Goal: Task Accomplishment & Management: Manage account settings

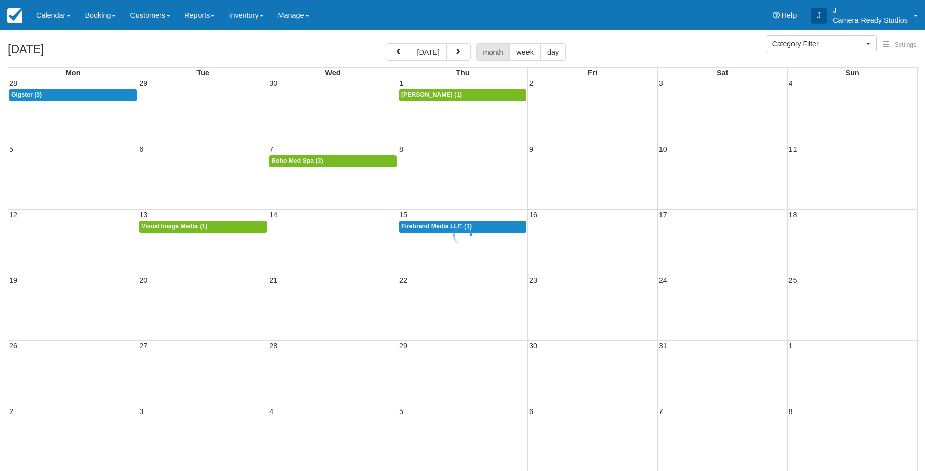
select select
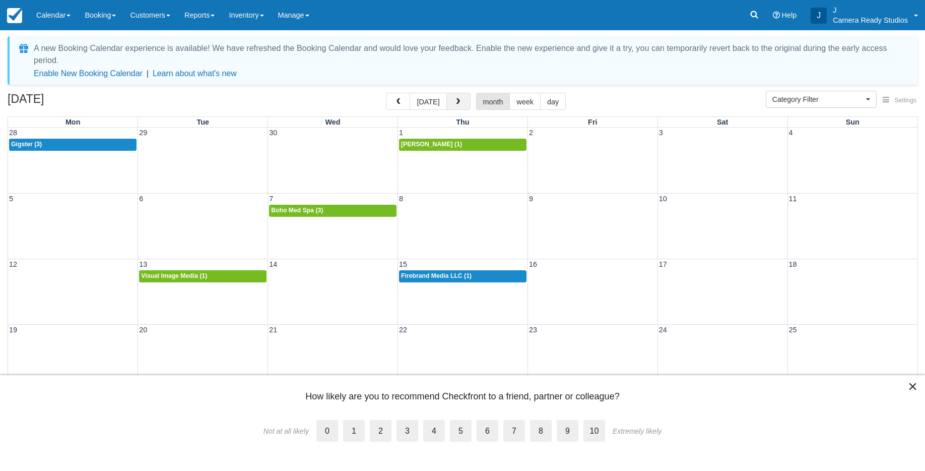
click at [461, 97] on button "button" at bounding box center [458, 101] width 24 height 17
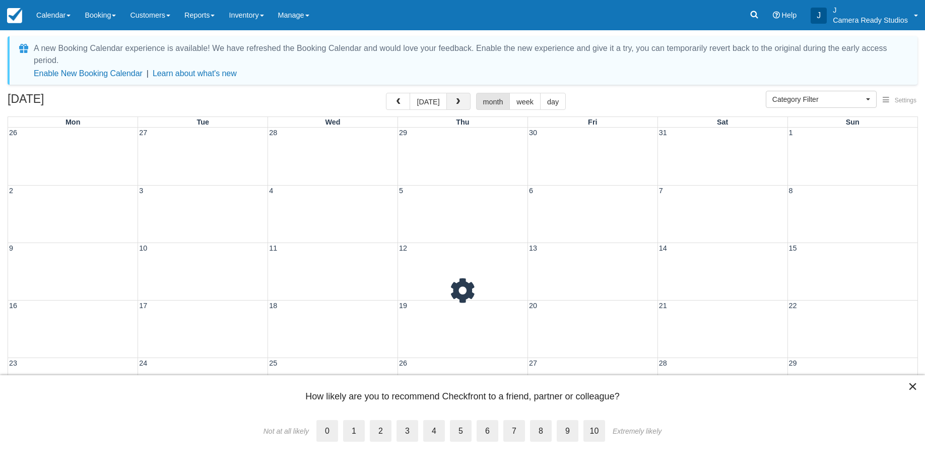
click at [461, 97] on button "button" at bounding box center [458, 101] width 24 height 17
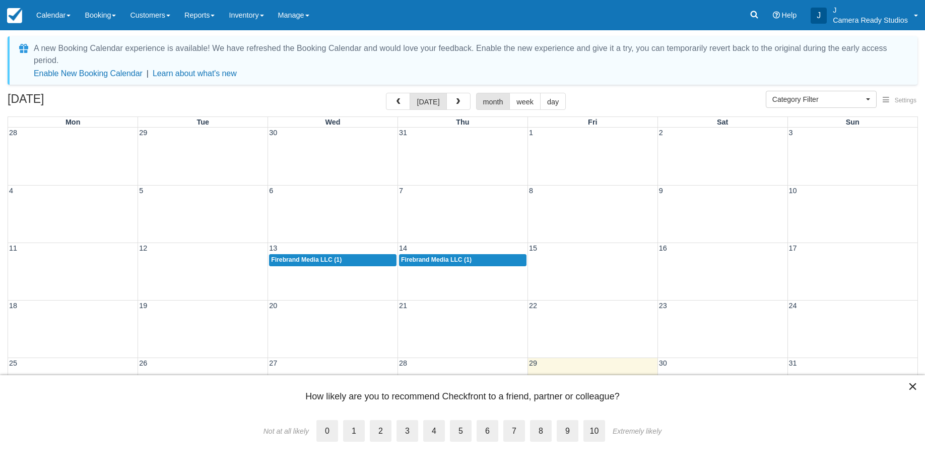
scroll to position [6, 0]
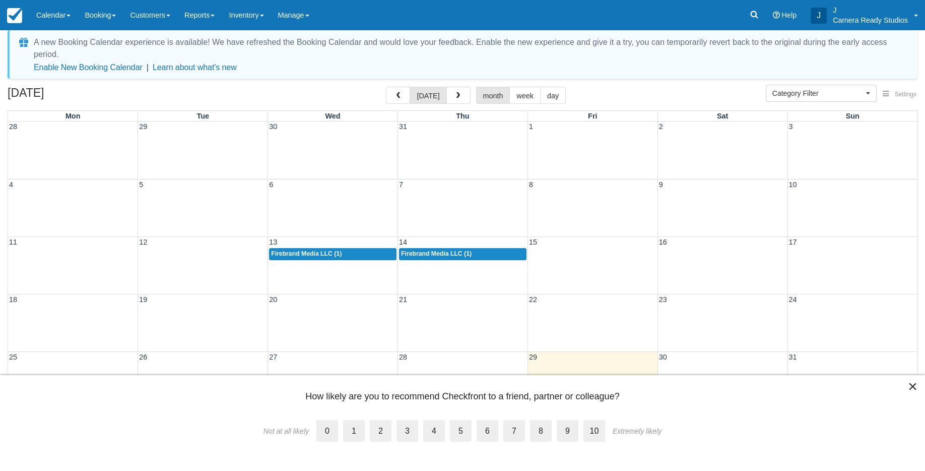
click at [908, 385] on button "×" at bounding box center [913, 386] width 10 height 16
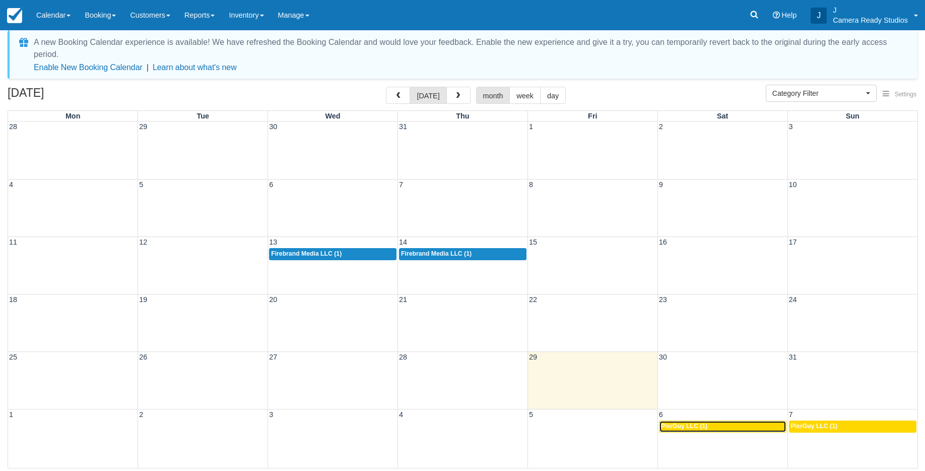
click at [692, 423] on span "PixrGuy LLC (1)" at bounding box center [684, 425] width 46 height 7
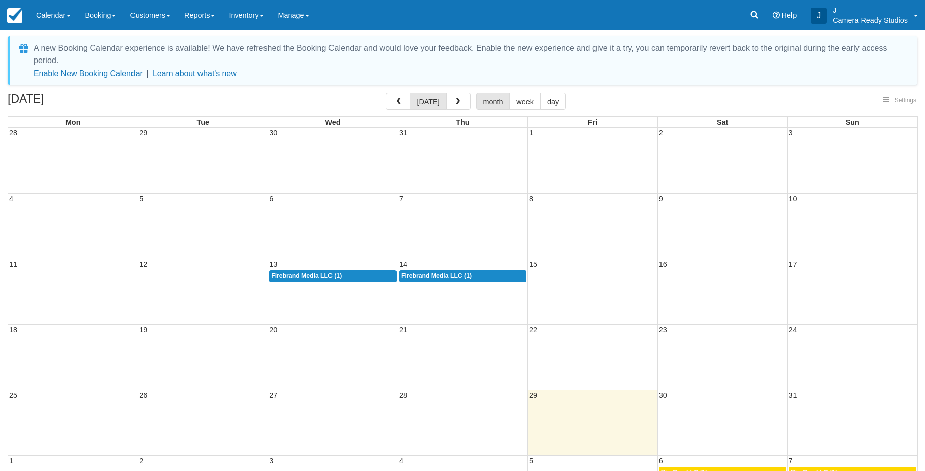
select select
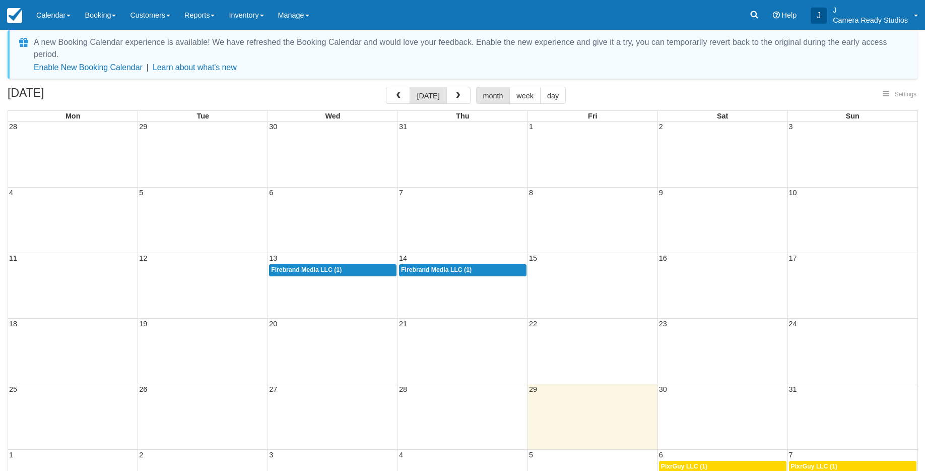
select select
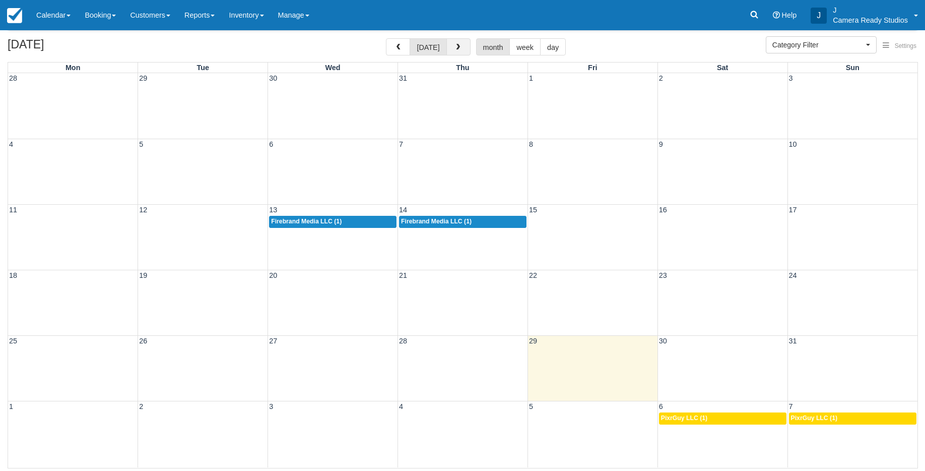
click at [454, 44] on span "button" at bounding box center [457, 47] width 7 height 7
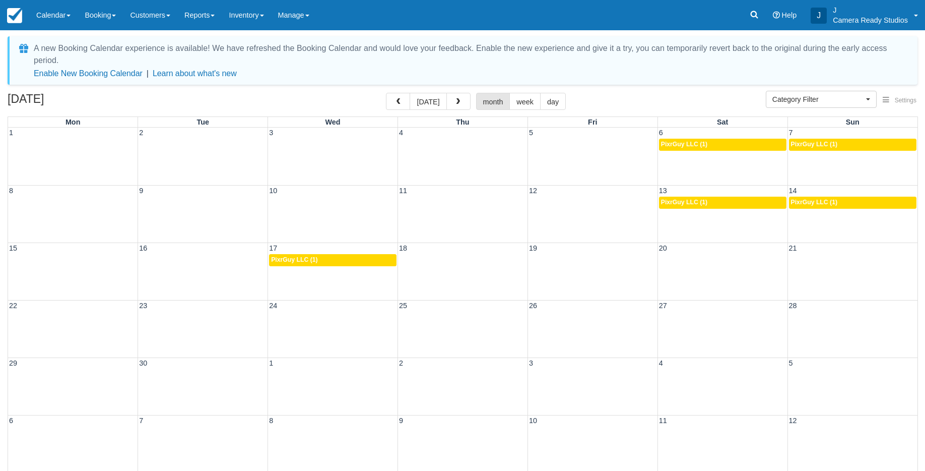
click at [101, 328] on div "22 23 24 25 26 27 28" at bounding box center [462, 328] width 909 height 57
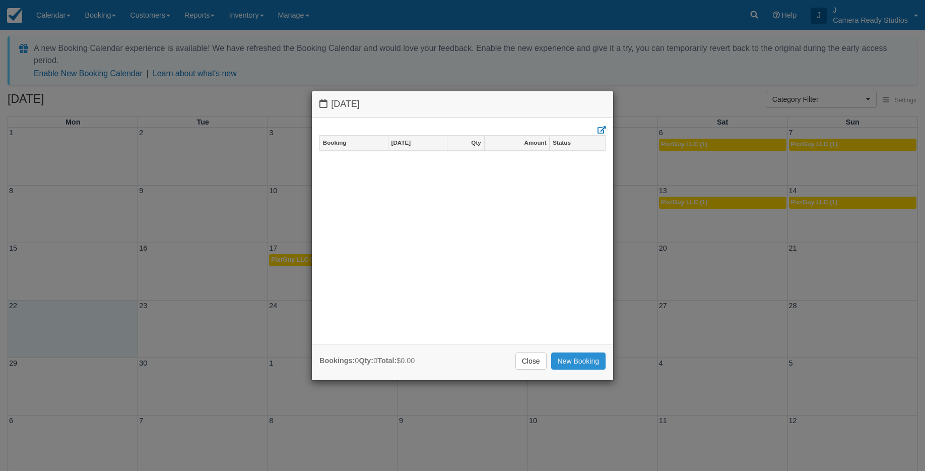
click at [586, 356] on link "New Booking" at bounding box center [578, 360] width 55 height 17
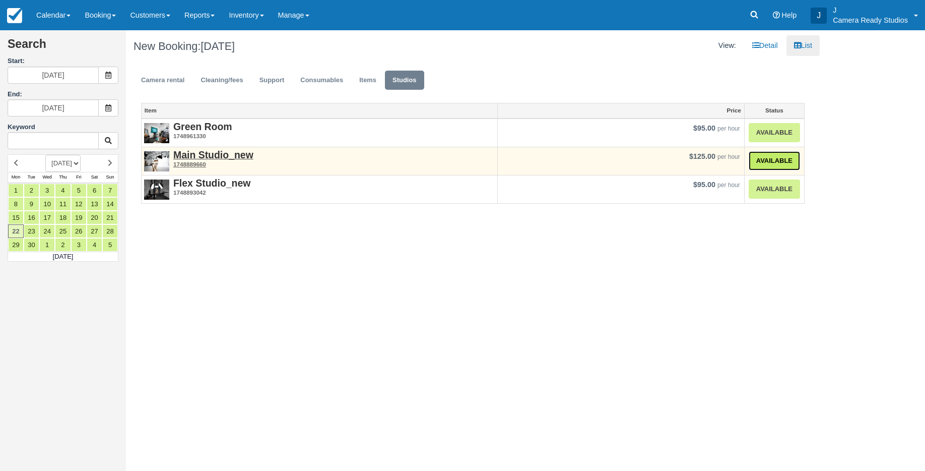
click at [787, 159] on link "Available" at bounding box center [774, 161] width 51 height 20
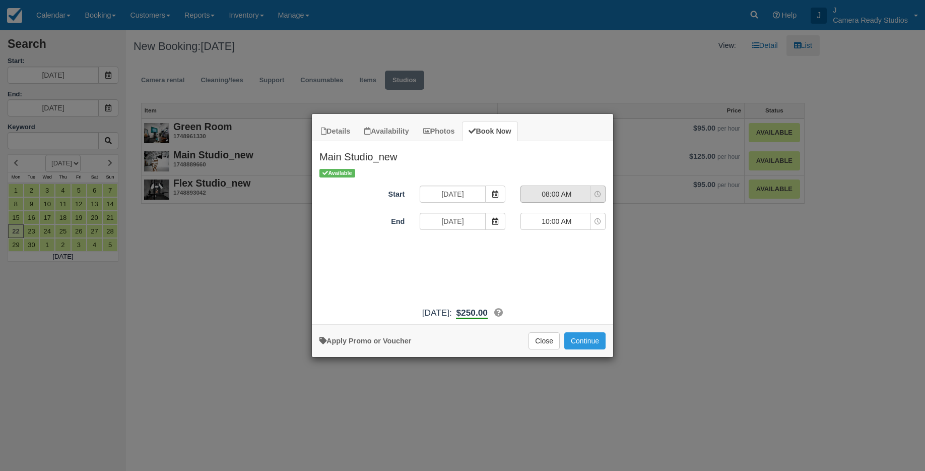
click at [549, 195] on span "08:00 AM" at bounding box center [557, 194] width 72 height 10
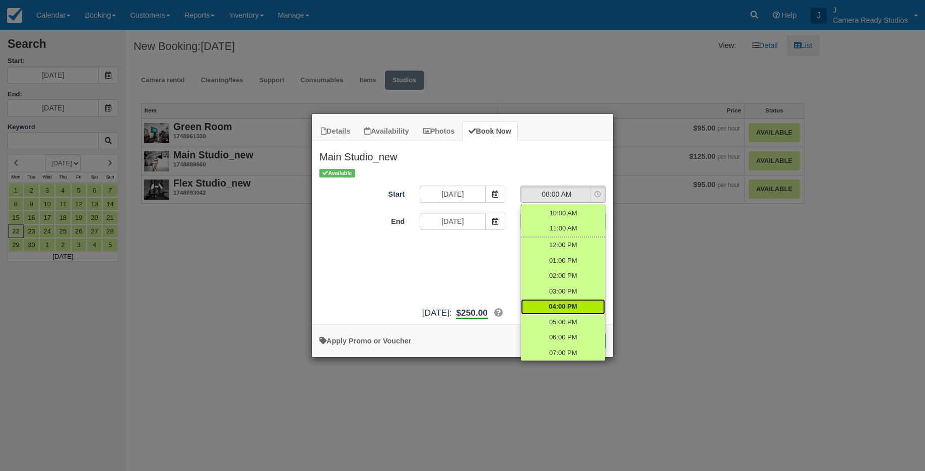
scroll to position [56, 0]
click at [572, 292] on span "05:00 PM" at bounding box center [563, 295] width 28 height 10
select select "17:00"
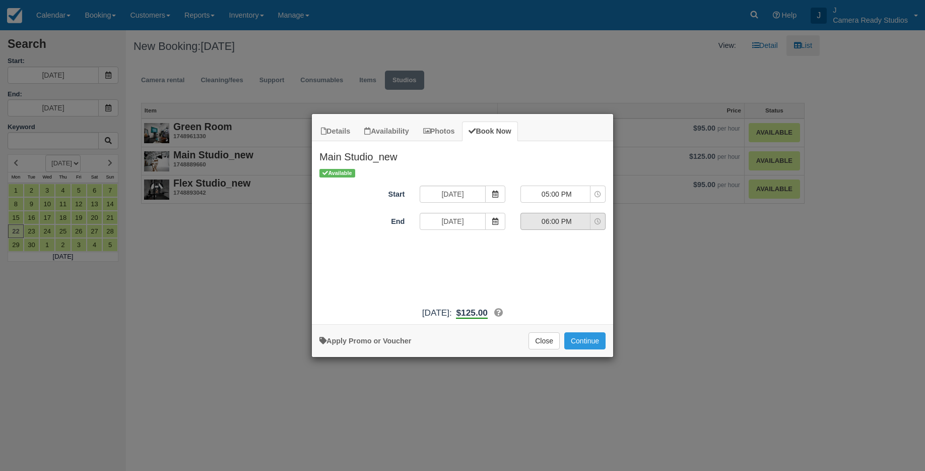
click at [564, 222] on span "06:00 PM" at bounding box center [557, 221] width 72 height 10
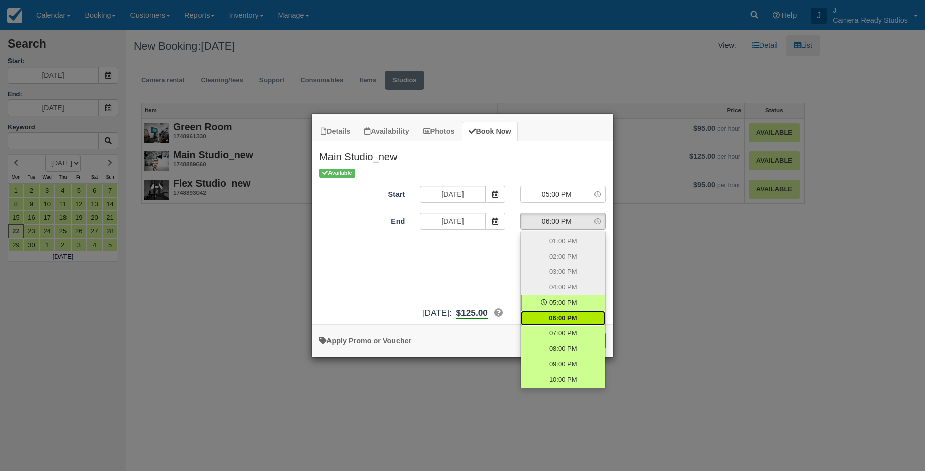
scroll to position [58, 0]
click at [568, 367] on span "09:00 PM" at bounding box center [563, 366] width 28 height 10
select select "21:00"
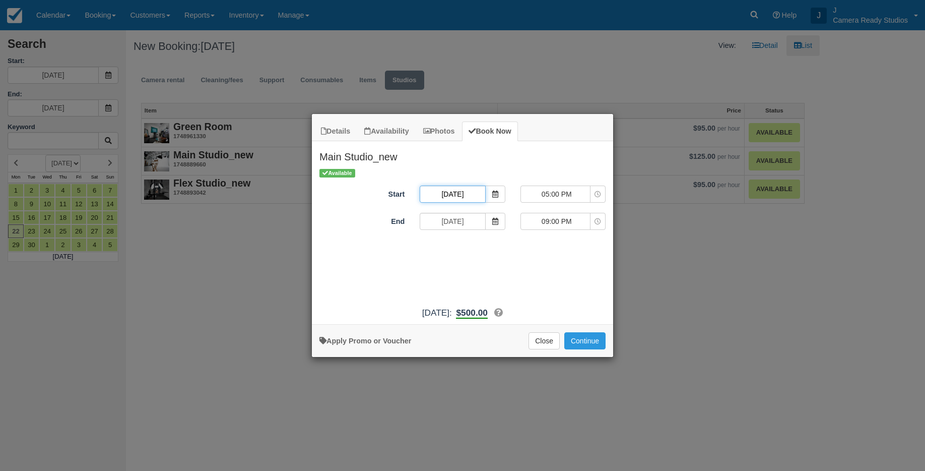
click at [449, 197] on input "Mon 22 Sep 2025" at bounding box center [452, 193] width 65 height 17
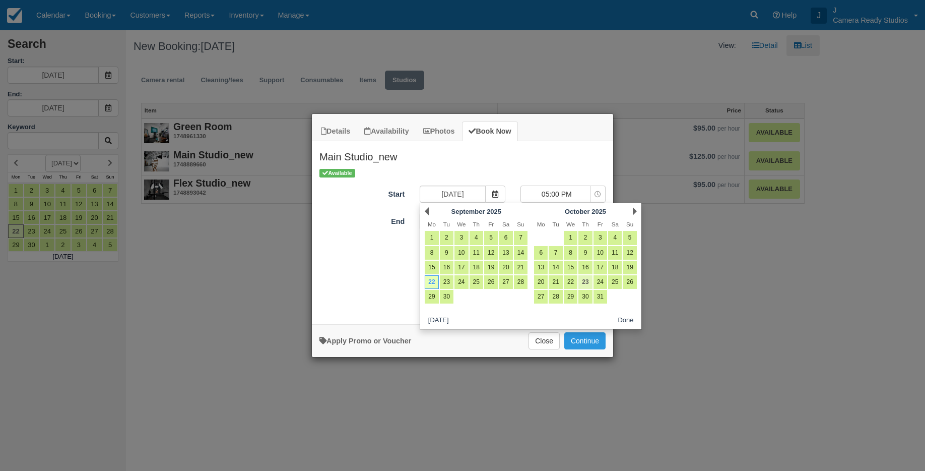
click at [583, 282] on link "23" at bounding box center [585, 282] width 14 height 14
type input "Thu 23 Oct 2025"
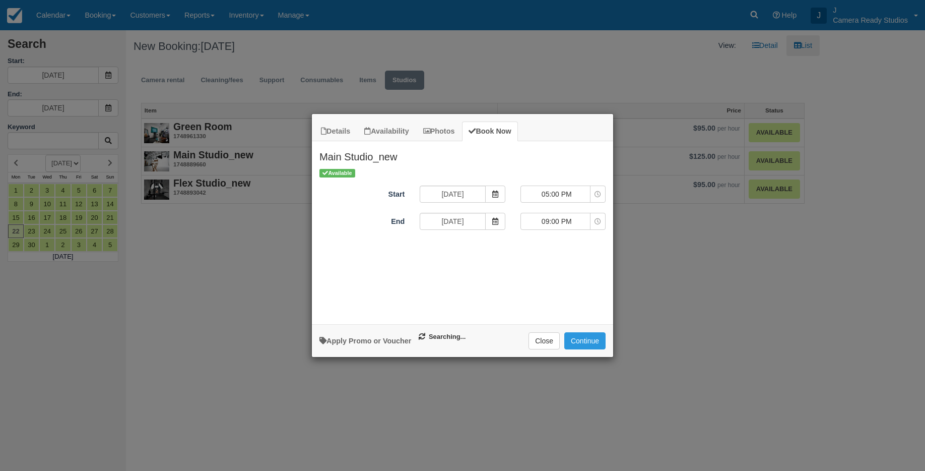
type input "Thu 23 Oct 2025"
click at [584, 341] on button "Continue" at bounding box center [584, 340] width 41 height 17
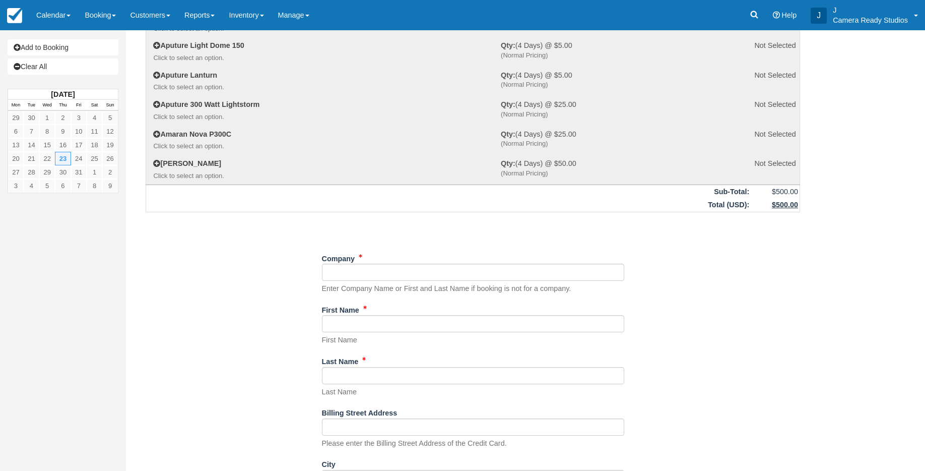
scroll to position [230, 0]
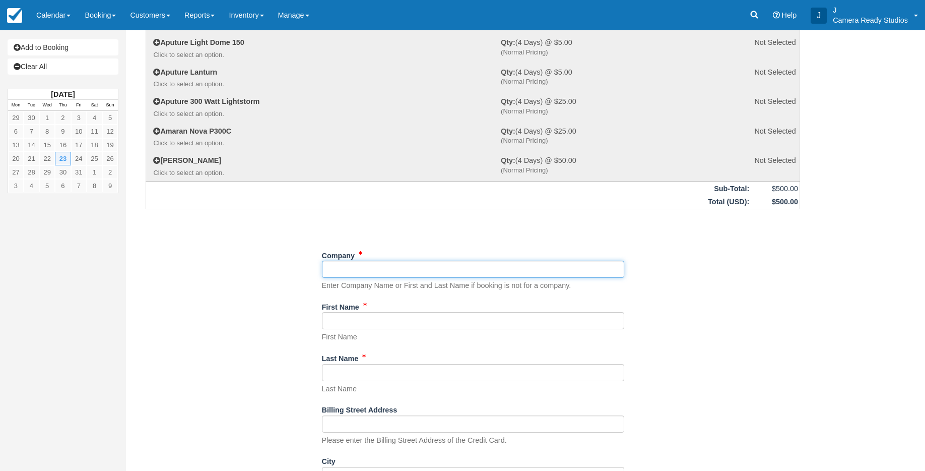
click at [484, 272] on input "Company" at bounding box center [473, 268] width 302 height 17
paste input "[DOMAIN_NAME]"
click at [343, 270] on input "Company" at bounding box center [473, 268] width 302 height 17
click at [367, 269] on input "Company" at bounding box center [473, 268] width 302 height 17
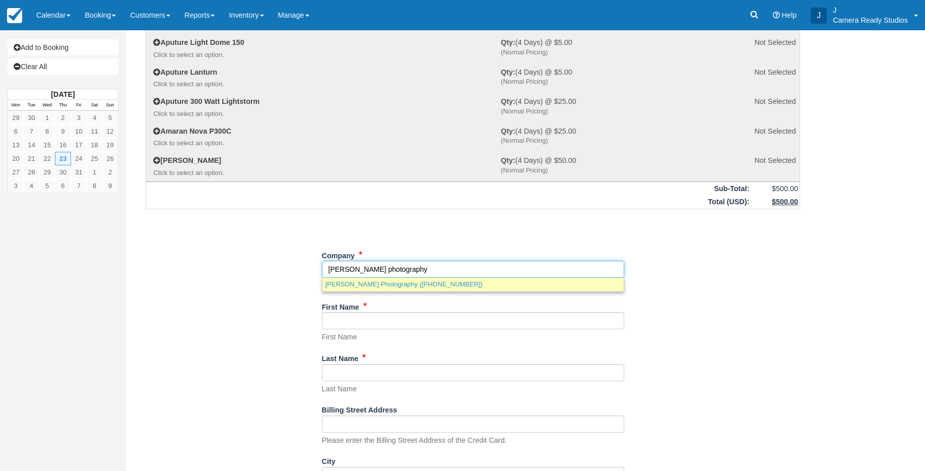
click at [357, 285] on link "Justin Kaplan Photography (+12142280107)" at bounding box center [472, 284] width 301 height 13
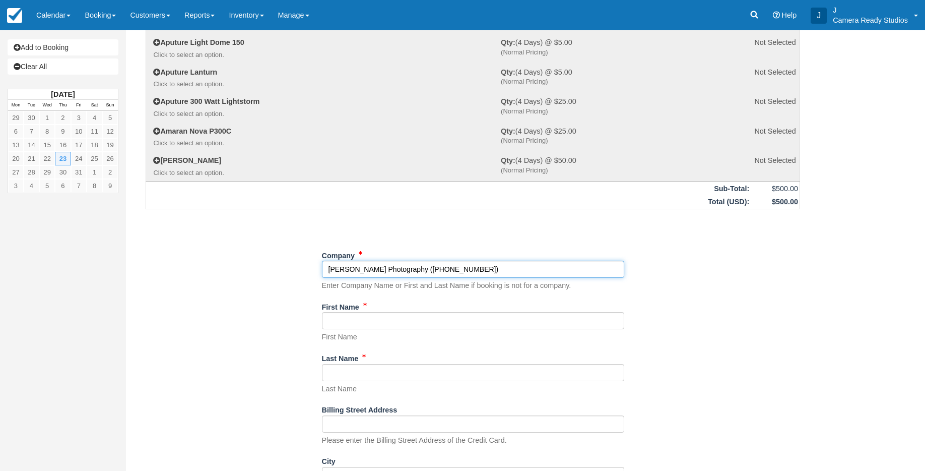
type input "[PERSON_NAME] Photography"
type input "[PERSON_NAME]"
type input "[STREET_ADDRESS][PERSON_NAME]"
type input "[GEOGRAPHIC_DATA]"
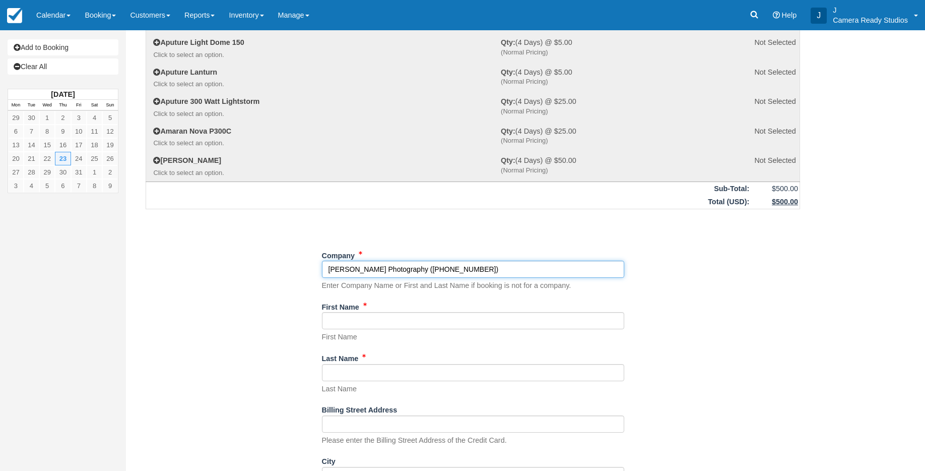
type input "75205"
type input "+12142280107"
radio input "true"
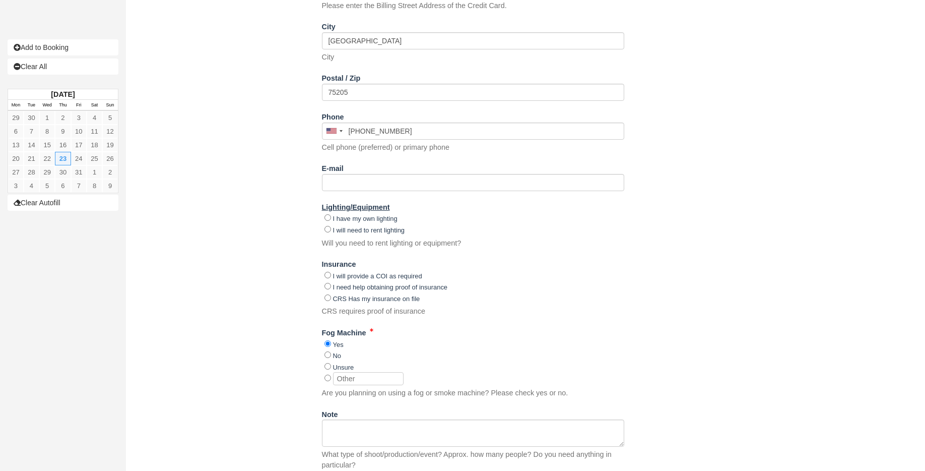
scroll to position [675, 0]
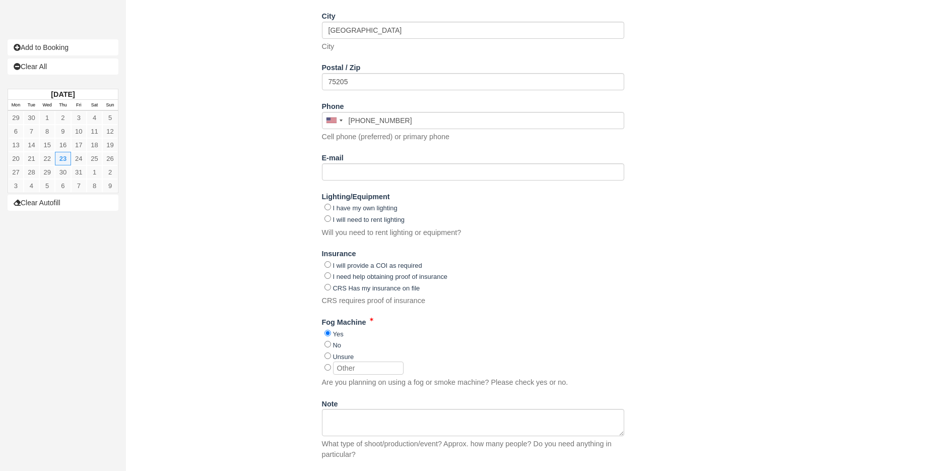
type input "[PERSON_NAME] Photography"
click at [327, 206] on input "I have my own lighting" at bounding box center [327, 207] width 7 height 7
radio input "true"
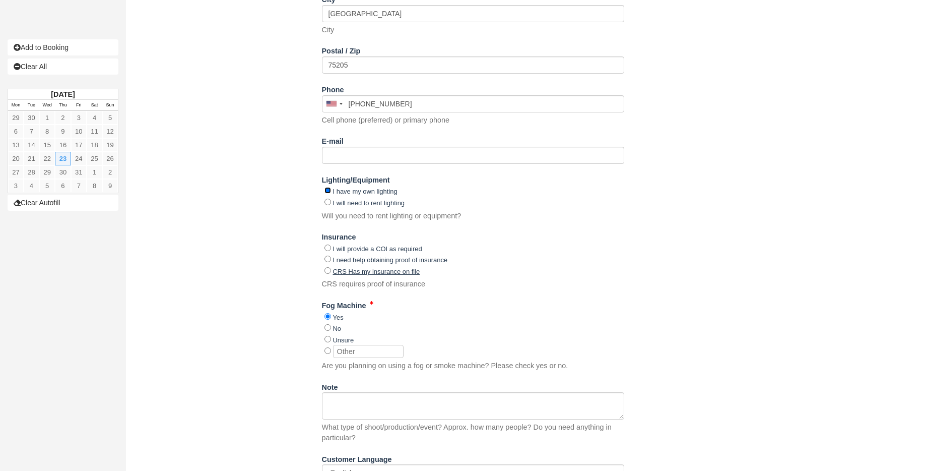
scroll to position [693, 0]
click at [328, 248] on input "I will provide a COI as required" at bounding box center [327, 246] width 7 height 7
radio input "true"
click at [329, 266] on input "CRS Has my insurance on file" at bounding box center [327, 268] width 7 height 7
radio input "true"
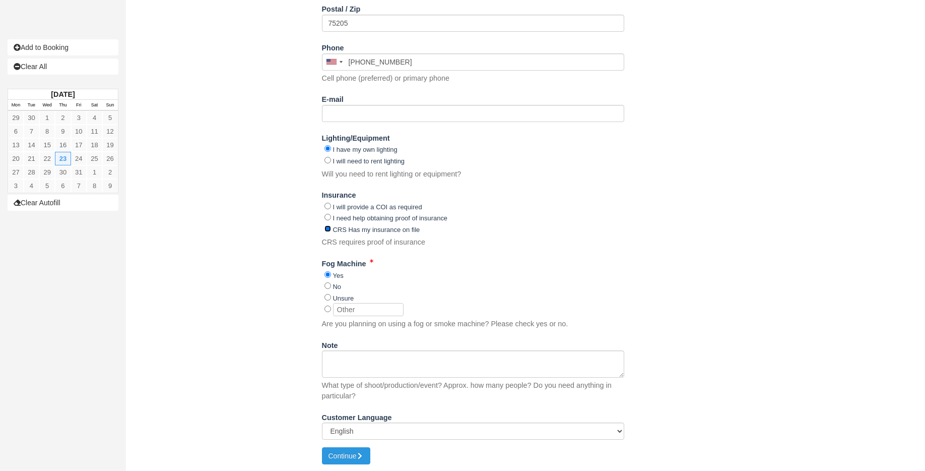
scroll to position [734, 0]
click at [329, 284] on input "No" at bounding box center [327, 284] width 7 height 7
radio input "true"
click at [353, 449] on button "Continue" at bounding box center [346, 454] width 48 height 17
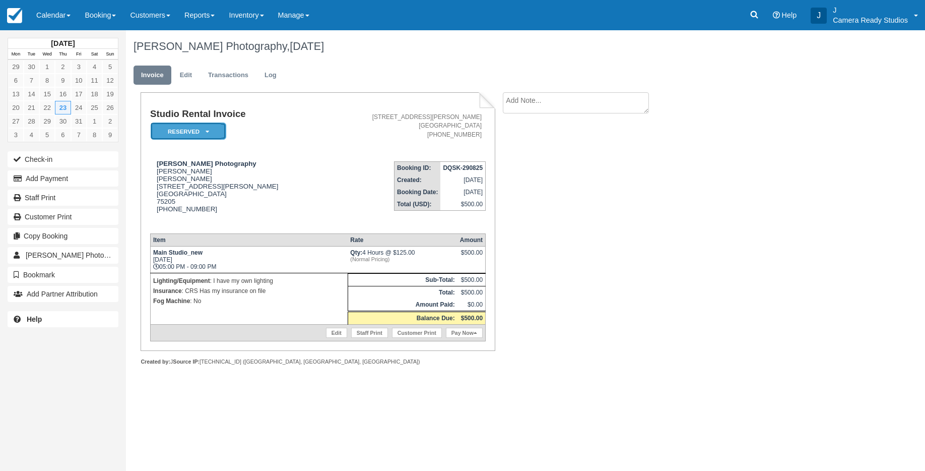
click at [191, 128] on em "Reserved" at bounding box center [189, 131] width 76 height 18
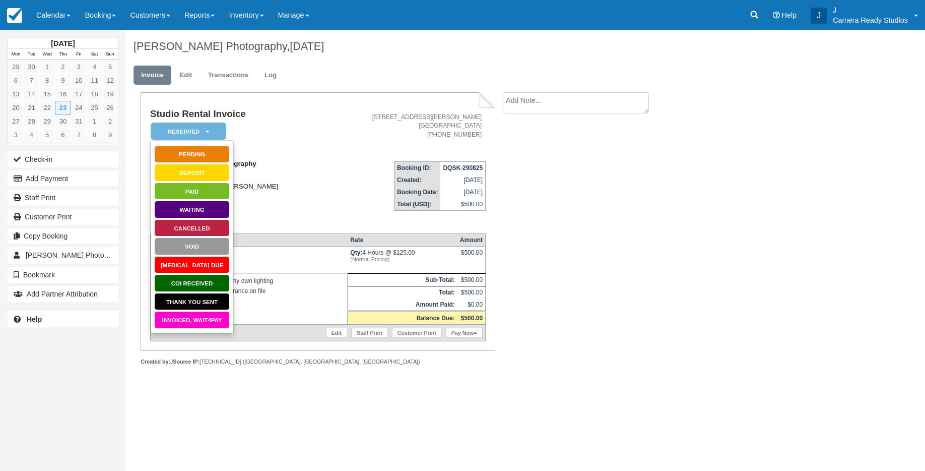
click at [293, 169] on div "Justin Kaplan Photography Justin Kaplan 3533 Asbury St #A Dallas 75205 1 (214) …" at bounding box center [237, 192] width 175 height 65
click at [299, 96] on div "Studio Rental Invoice Reserved   Pending Deposit Paid Waiting Cancelled Void BA…" at bounding box center [318, 221] width 354 height 258
click at [183, 128] on em "Reserved" at bounding box center [189, 131] width 76 height 18
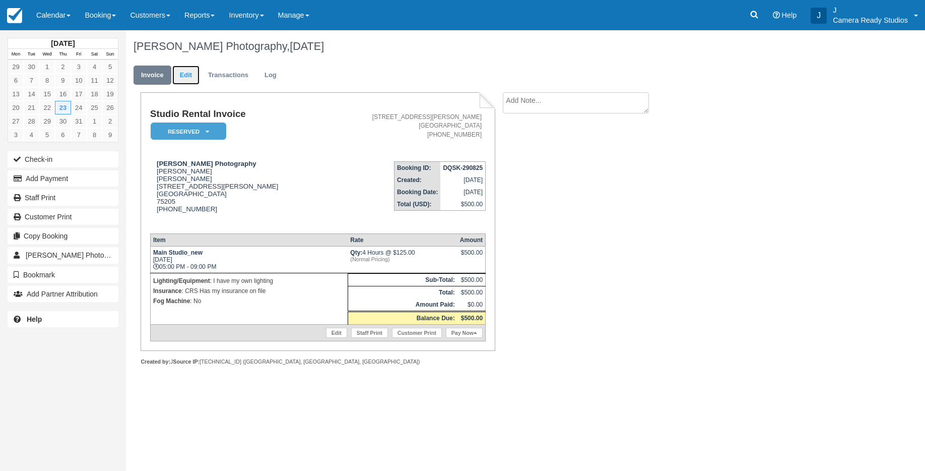
click at [181, 69] on link "Edit" at bounding box center [185, 75] width 27 height 20
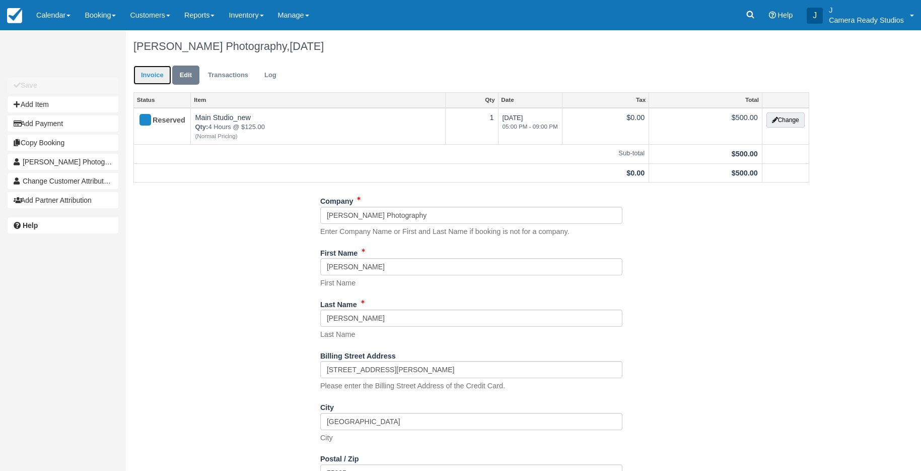
click at [157, 77] on link "Invoice" at bounding box center [152, 75] width 38 height 20
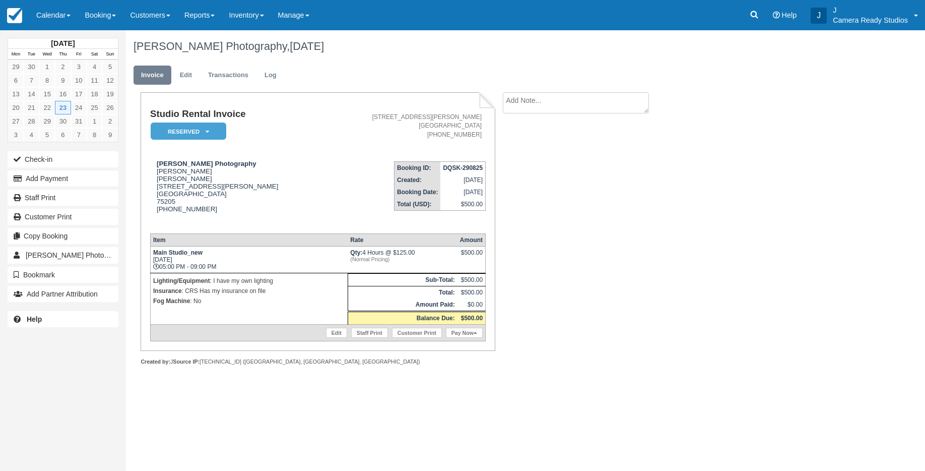
click at [350, 397] on div "October 2025 Mon Tue Wed Thu Fri Sat Sun 29 30 1 2 3 4 5 6 7 8 9 10 11 12 13 14…" at bounding box center [462, 250] width 925 height 440
click at [341, 338] on link "Edit" at bounding box center [336, 332] width 21 height 10
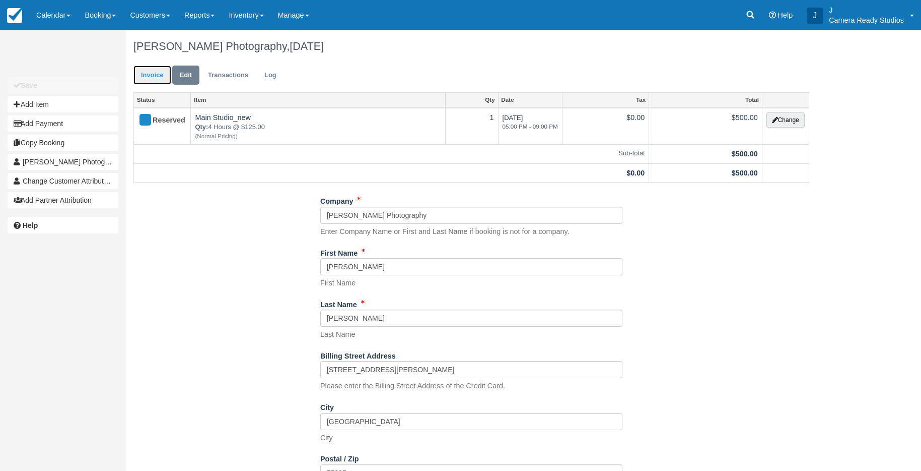
click at [160, 77] on link "Invoice" at bounding box center [152, 75] width 38 height 20
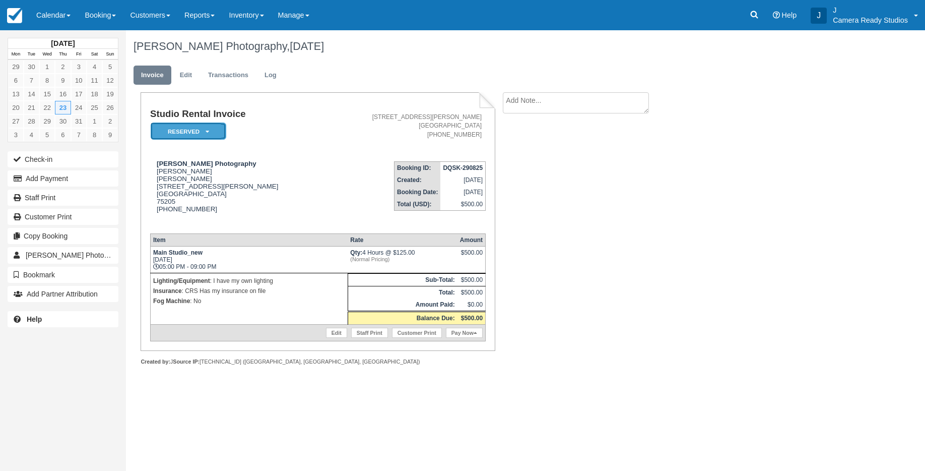
click at [214, 135] on em "Reserved" at bounding box center [189, 131] width 76 height 18
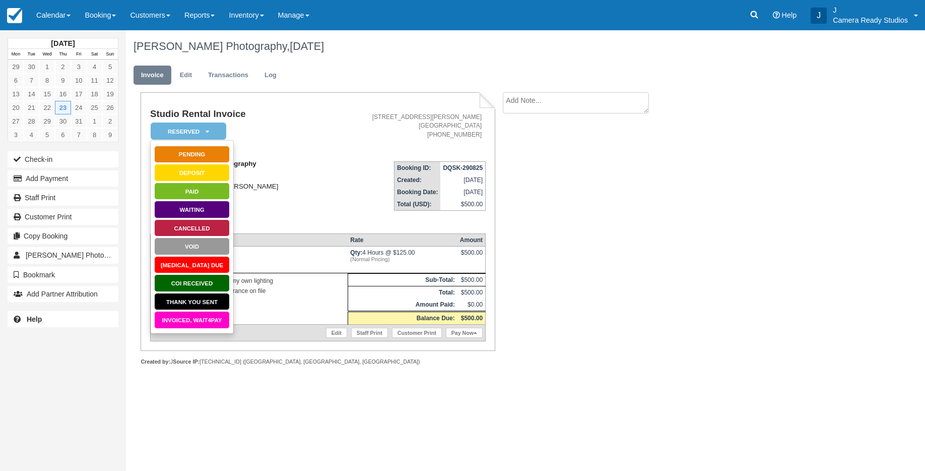
click at [267, 165] on div "Justin Kaplan Photography Justin Kaplan 3533 Asbury St #A Dallas 75205 1 (214) …" at bounding box center [237, 192] width 175 height 65
click at [262, 129] on td "Studio Rental Invoice Reserved   Pending Deposit Paid Waiting Cancelled Void BA…" at bounding box center [237, 131] width 175 height 44
click at [206, 128] on icon at bounding box center [208, 131] width 4 height 6
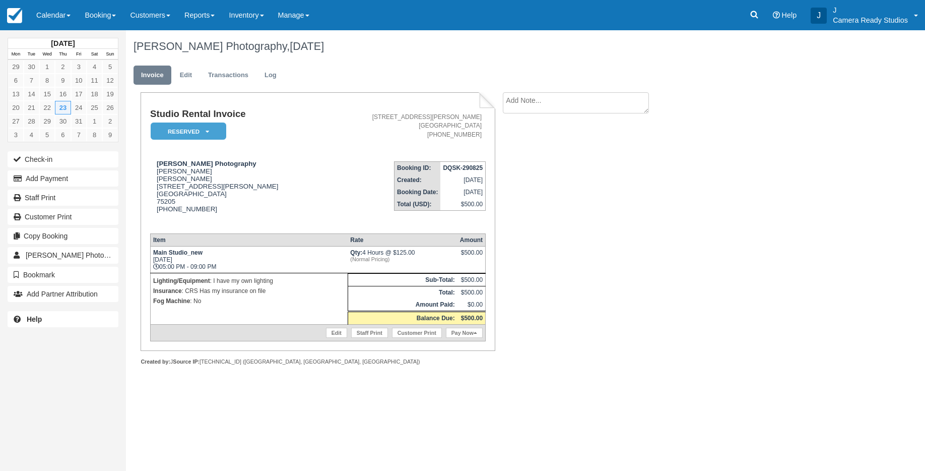
click at [78, 225] on div "Customer Print" at bounding box center [63, 216] width 126 height 19
click at [79, 218] on link "Customer Print" at bounding box center [63, 217] width 111 height 16
click at [461, 338] on link "Pay Now" at bounding box center [464, 332] width 37 height 10
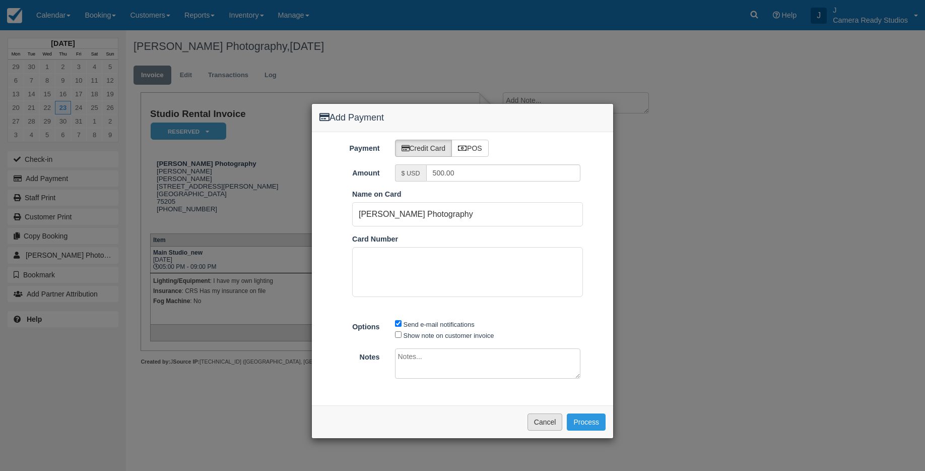
click at [546, 419] on button "Cancel" at bounding box center [544, 421] width 35 height 17
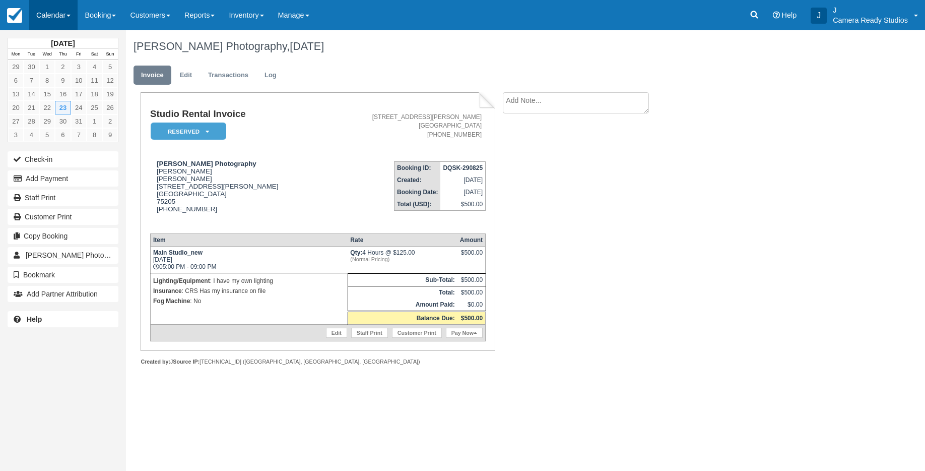
click at [58, 20] on link "Calendar" at bounding box center [53, 15] width 48 height 30
click at [53, 91] on link "Month" at bounding box center [70, 95] width 80 height 21
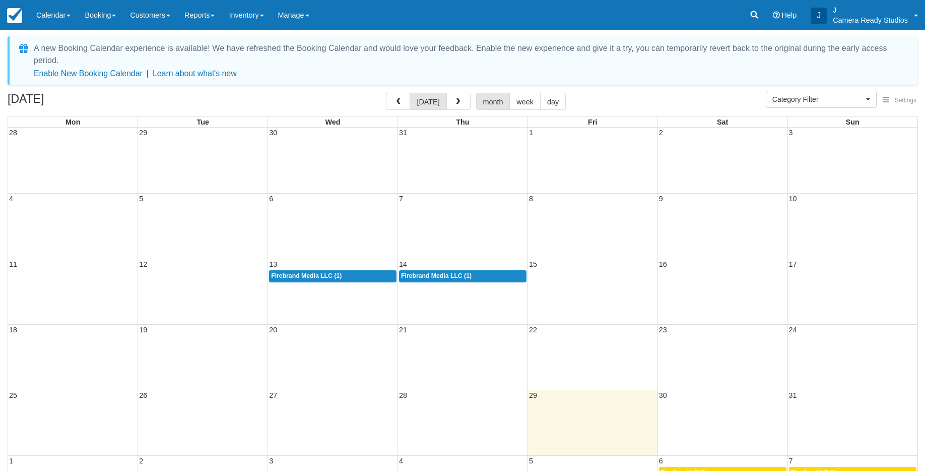
select select
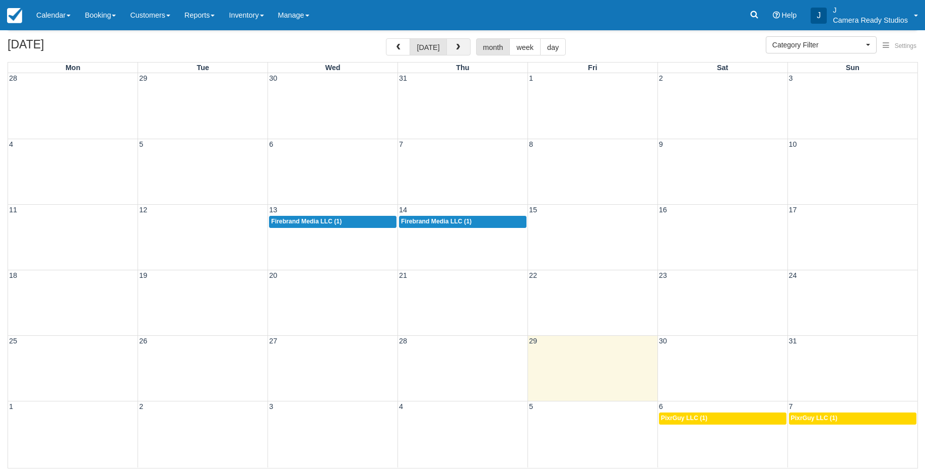
click at [455, 41] on button "button" at bounding box center [458, 46] width 24 height 17
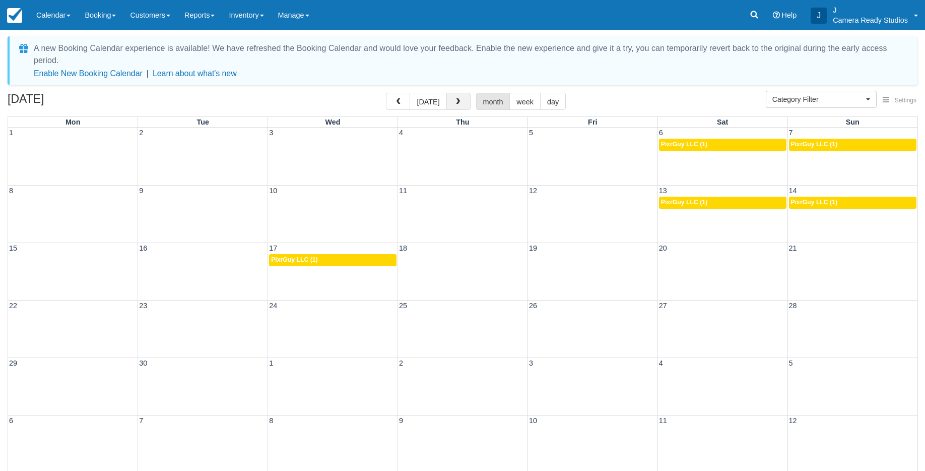
click at [456, 99] on span "button" at bounding box center [457, 101] width 7 height 7
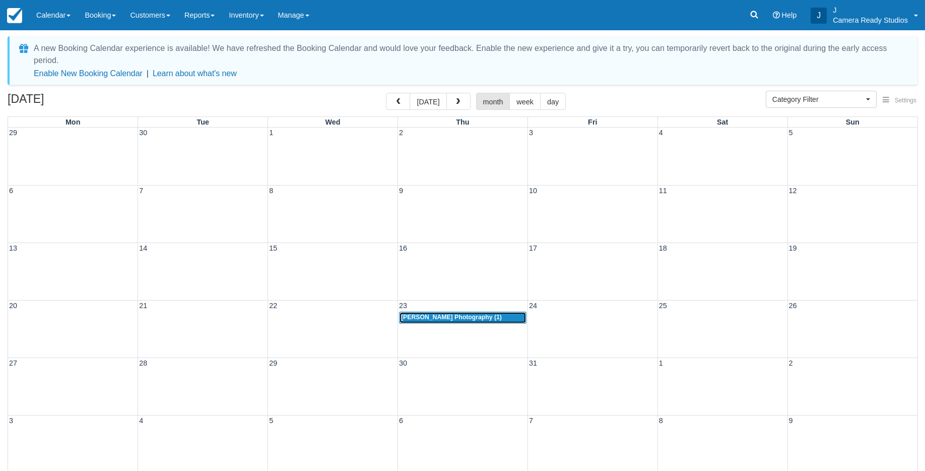
click at [475, 316] on span "Justin Kaplan Photography (1)" at bounding box center [451, 316] width 101 height 7
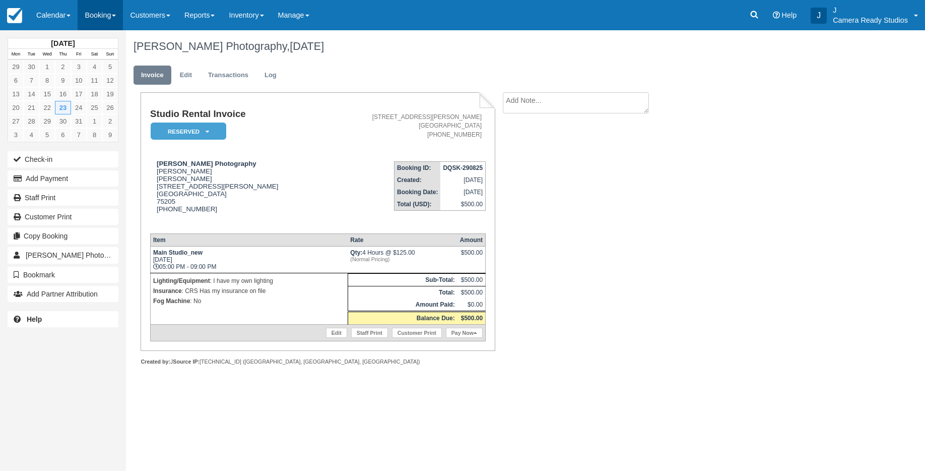
click at [99, 14] on link "Booking" at bounding box center [100, 15] width 45 height 30
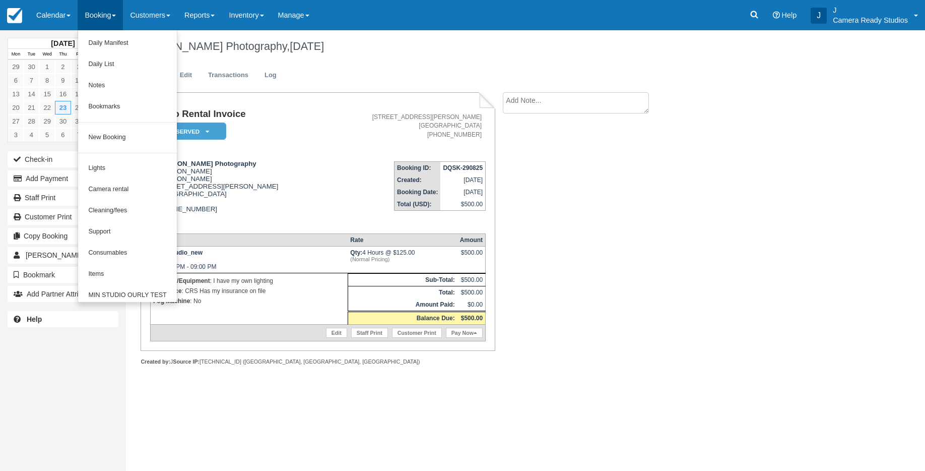
click at [643, 321] on div "Studio Rental Invoice Reserved   Pending Deposit Paid Waiting Cancelled Void [M…" at bounding box center [403, 239] width 554 height 295
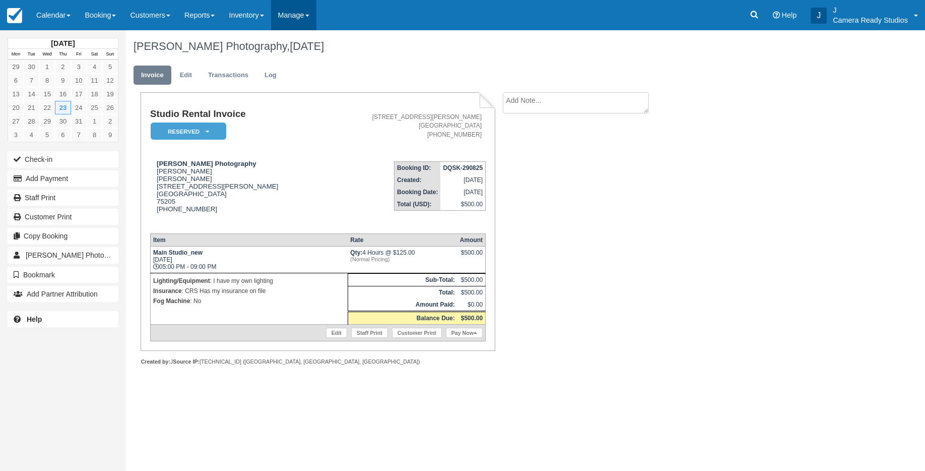
click at [311, 12] on link "Manage" at bounding box center [293, 15] width 45 height 30
click at [307, 13] on link "Manage" at bounding box center [293, 15] width 45 height 30
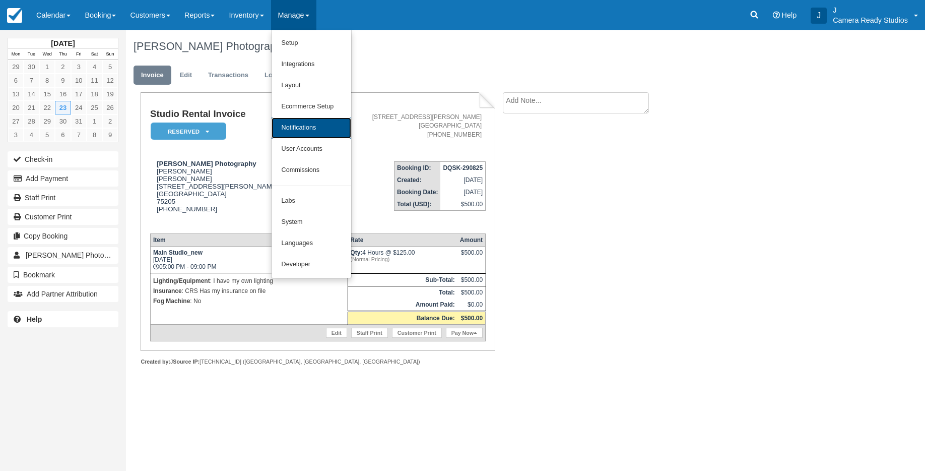
click at [319, 132] on link "Notifications" at bounding box center [312, 127] width 80 height 21
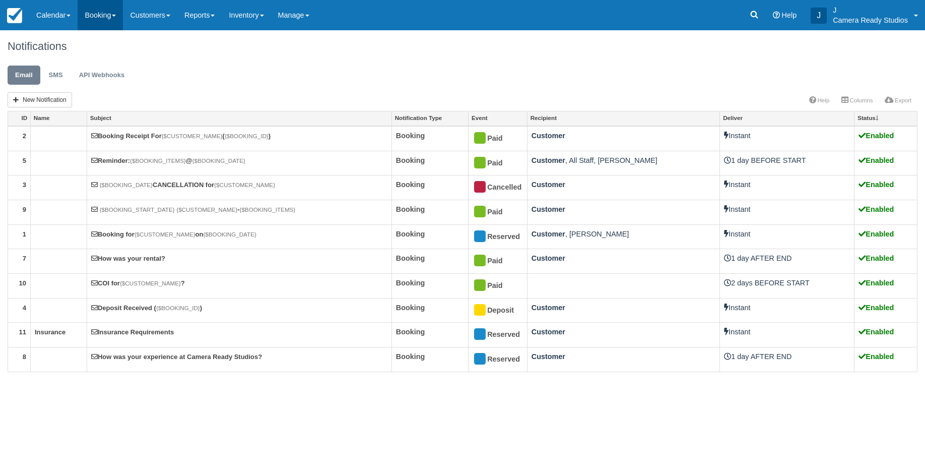
click at [101, 18] on link "Booking" at bounding box center [100, 15] width 45 height 30
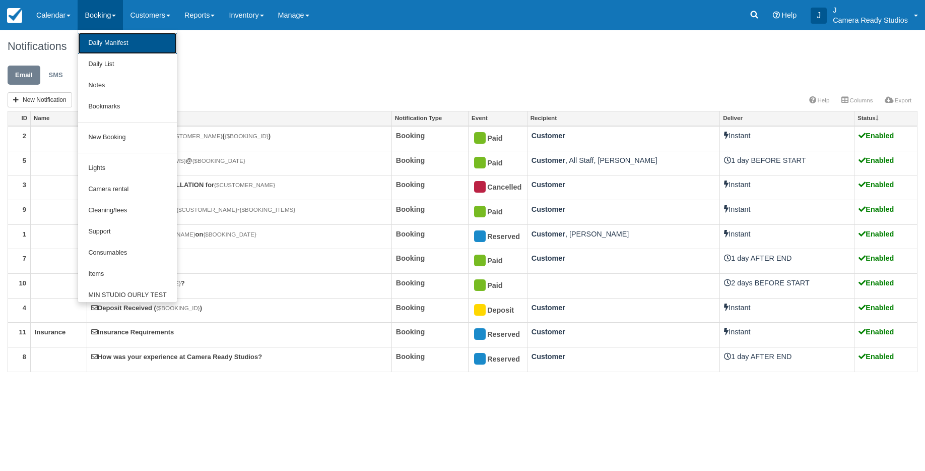
click at [101, 44] on link "Daily Manifest" at bounding box center [127, 43] width 98 height 21
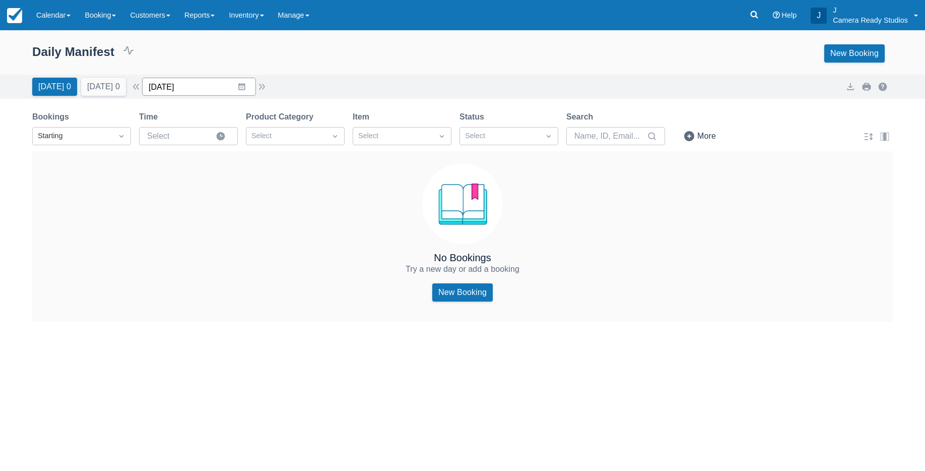
click at [194, 89] on input "Fri 29 Aug 2025" at bounding box center [199, 87] width 114 height 18
click at [291, 126] on div "Move forward to switch to the next month." at bounding box center [282, 128] width 20 height 17
click at [247, 225] on td "23" at bounding box center [242, 221] width 20 height 19
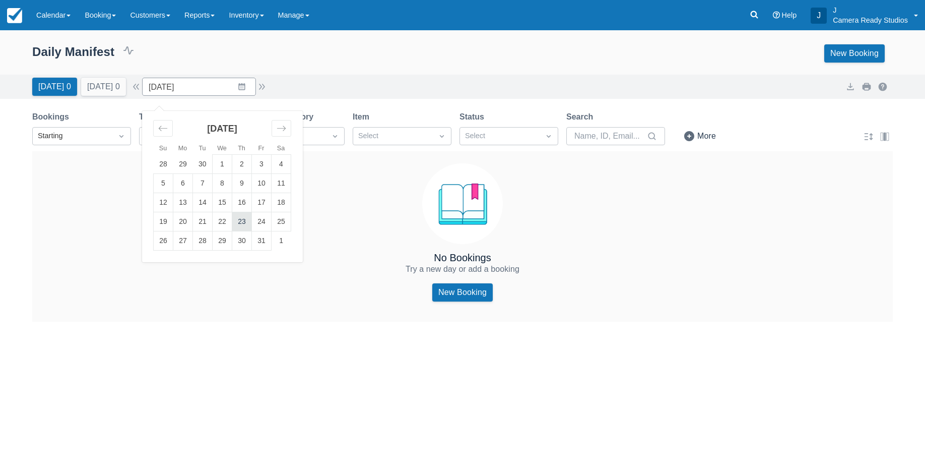
type input "Thu 23 Oct 2025"
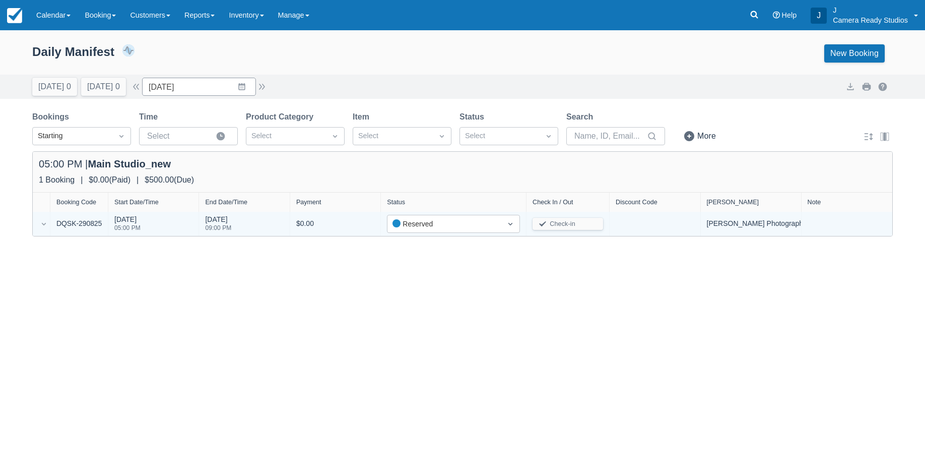
click at [231, 215] on div "Thu 23 Oct 2025 09:00 PM" at bounding box center [218, 225] width 26 height 23
click at [41, 222] on icon at bounding box center [44, 224] width 10 height 10
click at [141, 228] on div "05:00 PM" at bounding box center [127, 228] width 26 height 6
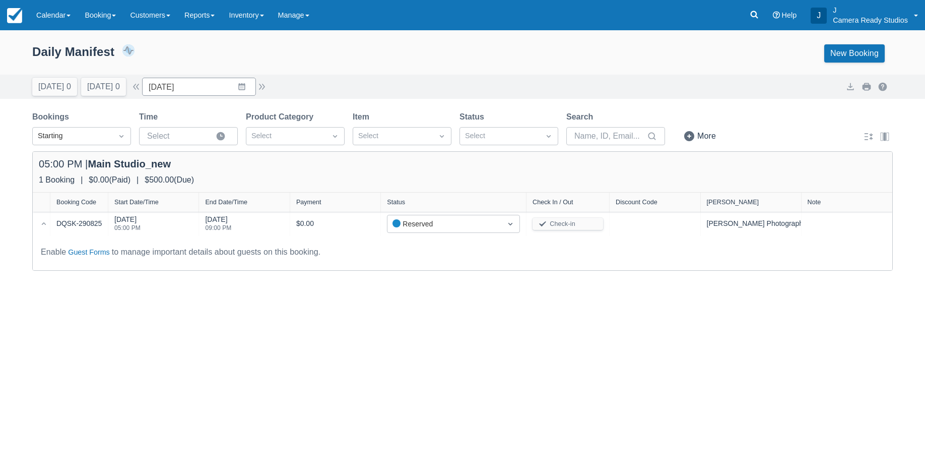
click at [42, 222] on icon at bounding box center [44, 224] width 10 height 10
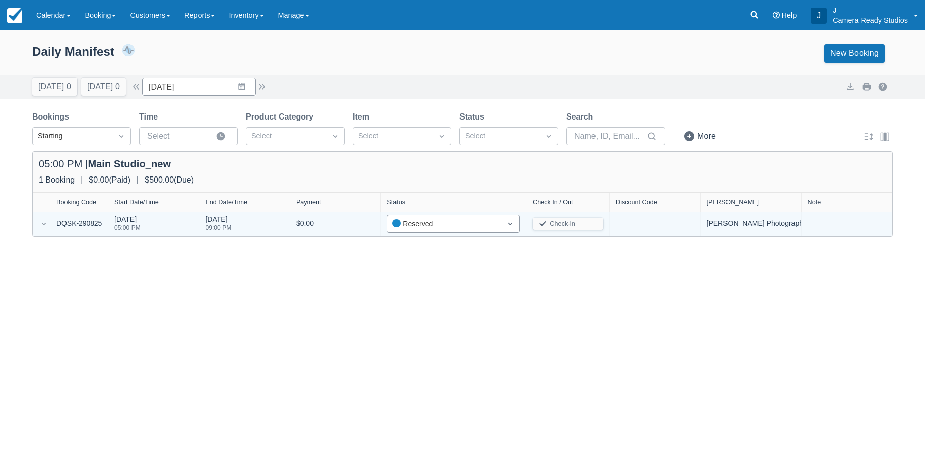
click at [428, 222] on div "Reserved" at bounding box center [444, 223] width 104 height 11
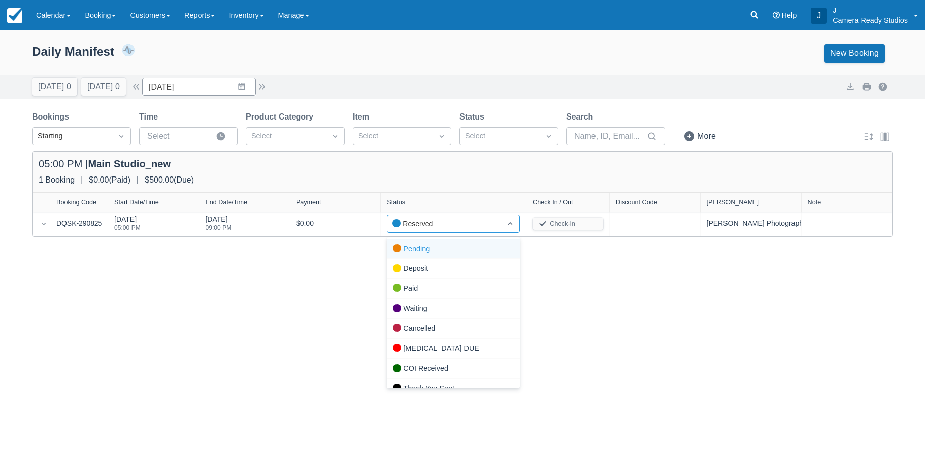
click at [550, 263] on div "Expand rows Pending Deposit Paid Waiting Cancelled BAL DUE COI Received Thank Y…" at bounding box center [462, 250] width 925 height 440
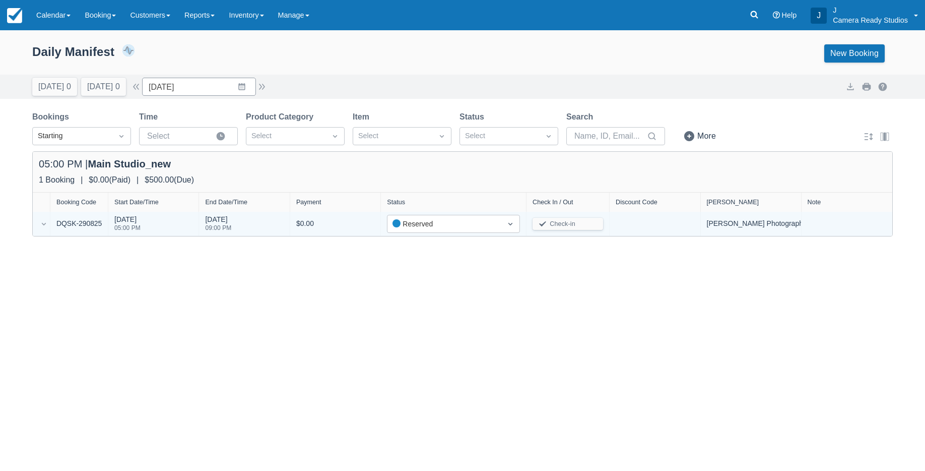
click at [650, 229] on div at bounding box center [655, 224] width 78 height 12
click at [755, 220] on div "[PERSON_NAME] Photography" at bounding box center [757, 223] width 100 height 11
click at [718, 224] on div "[PERSON_NAME] Photography" at bounding box center [757, 223] width 100 height 11
click at [671, 220] on div at bounding box center [655, 224] width 78 height 12
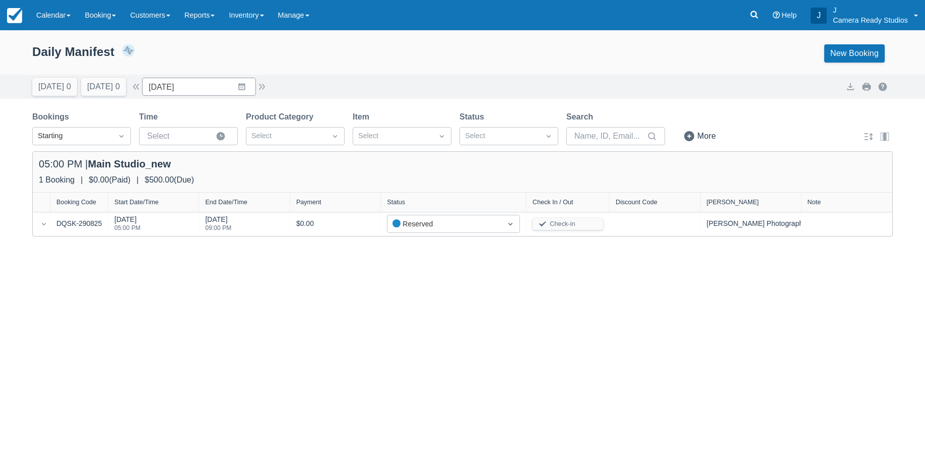
click at [168, 205] on div "Start Date/Time" at bounding box center [153, 201] width 78 height 7
click at [129, 205] on div "Start Date/Time" at bounding box center [146, 202] width 46 height 7
click at [74, 202] on div "Booking Code" at bounding box center [76, 201] width 40 height 7
click at [74, 202] on div "Booking Code" at bounding box center [83, 202] width 36 height 7
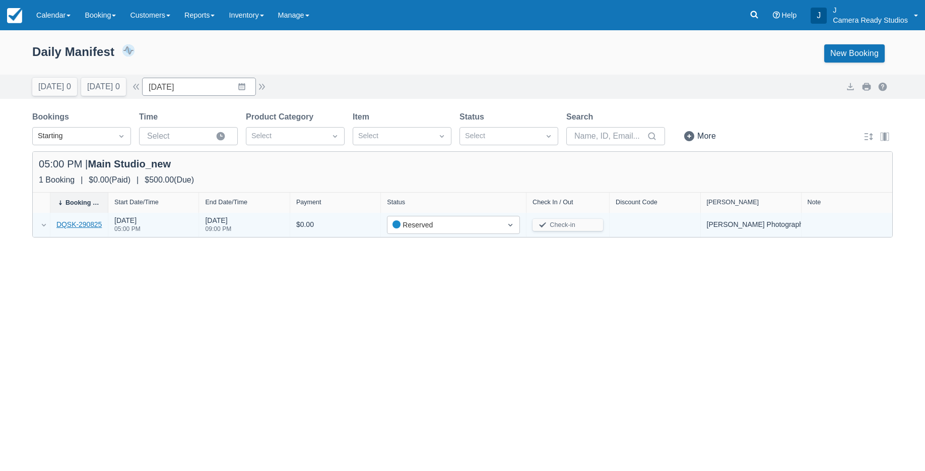
click at [73, 222] on link "DQSK-290825" at bounding box center [78, 224] width 45 height 11
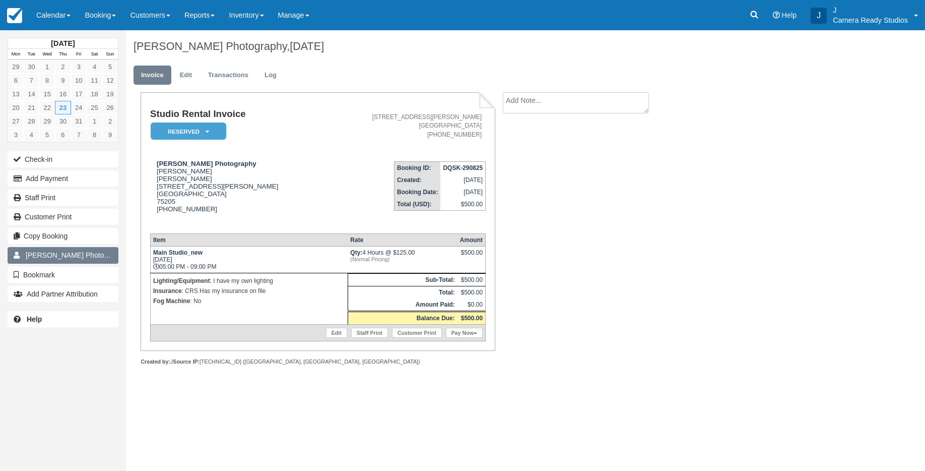
click at [75, 257] on span "[PERSON_NAME] Photography" at bounding box center [76, 255] width 100 height 8
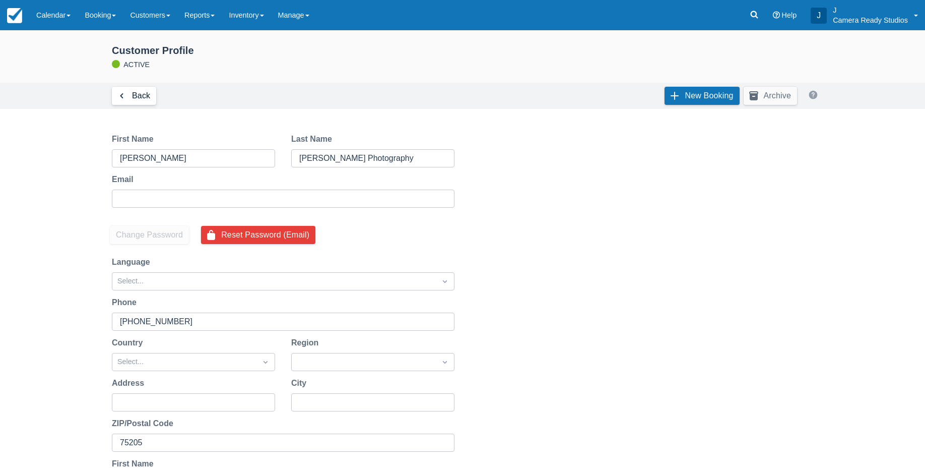
type input "[EMAIL_ADDRESS][DOMAIN_NAME]"
click at [128, 91] on link "Back" at bounding box center [134, 96] width 44 height 18
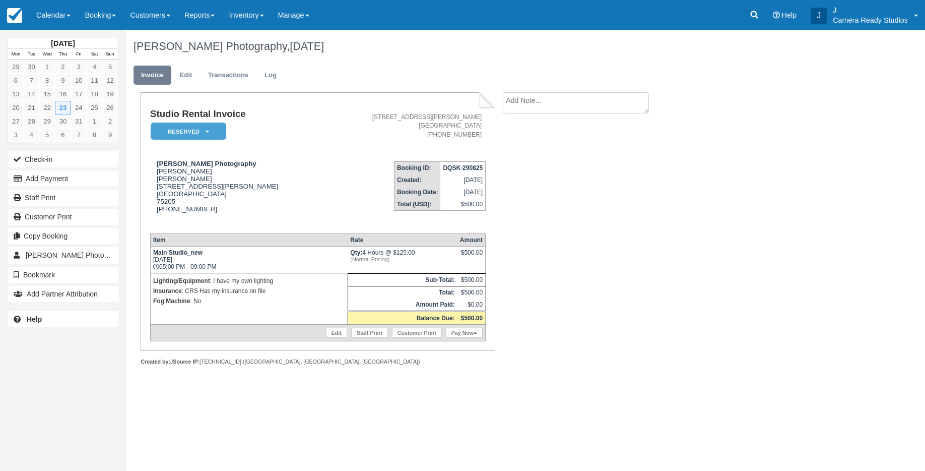
click at [467, 143] on td "[STREET_ADDRESS][PERSON_NAME] [PHONE_NUMBER]" at bounding box center [405, 131] width 161 height 44
click at [62, 178] on button "Add Payment" at bounding box center [63, 178] width 111 height 16
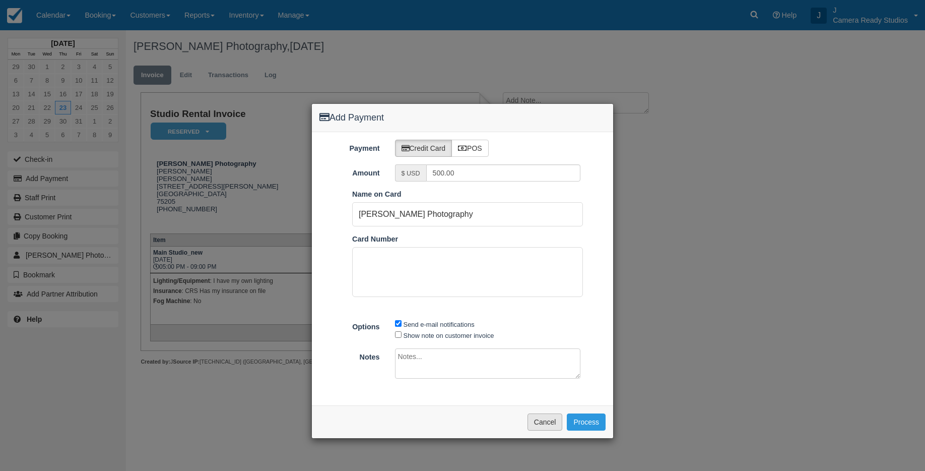
click at [543, 421] on button "Cancel" at bounding box center [544, 421] width 35 height 17
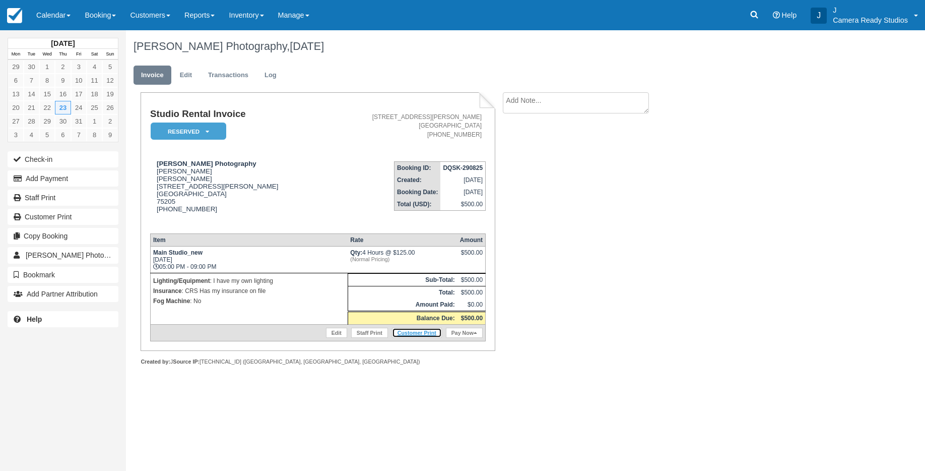
click at [408, 338] on link "Customer Print" at bounding box center [417, 332] width 50 height 10
